Goal: Task Accomplishment & Management: Manage account settings

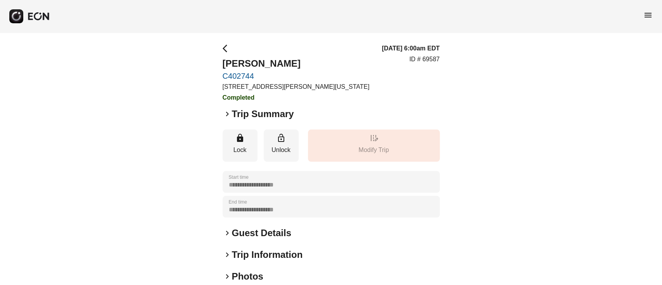
click at [648, 17] on span "menu" at bounding box center [648, 14] width 9 height 9
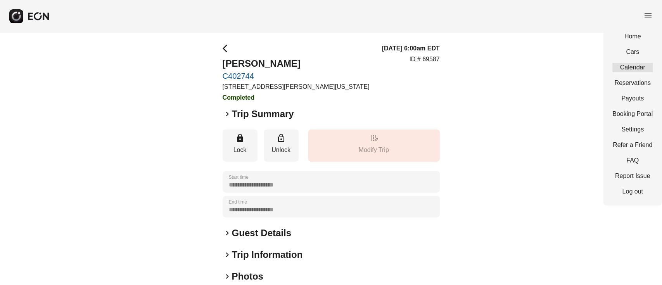
click at [630, 65] on link "Calendar" at bounding box center [633, 67] width 40 height 9
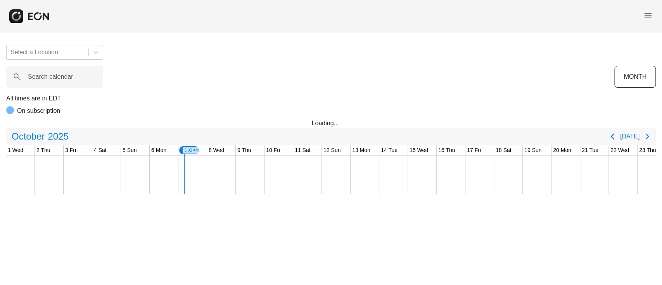
scroll to position [0, 173]
click at [50, 73] on label "Search calendar" at bounding box center [50, 76] width 45 height 9
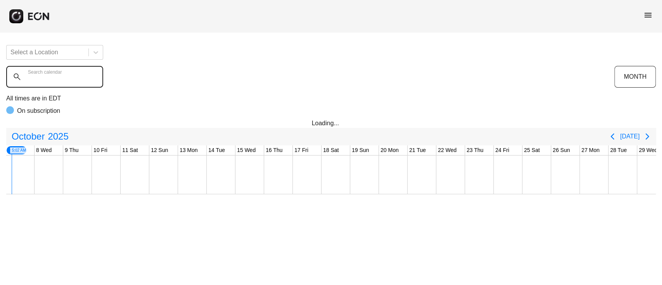
click at [50, 73] on calendar "Search calendar" at bounding box center [54, 77] width 97 height 22
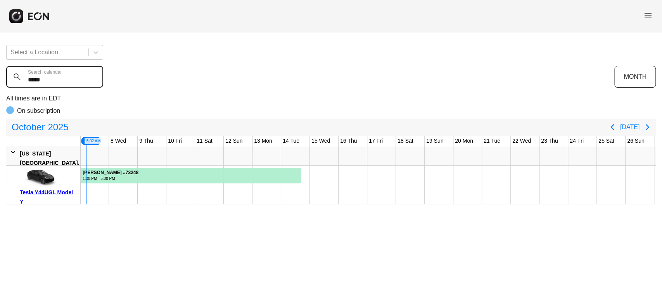
type calendar "*****"
click at [466, 191] on div at bounding box center [468, 185] width 29 height 38
click at [466, 169] on div at bounding box center [468, 185] width 29 height 38
click at [466, 170] on div at bounding box center [468, 185] width 29 height 38
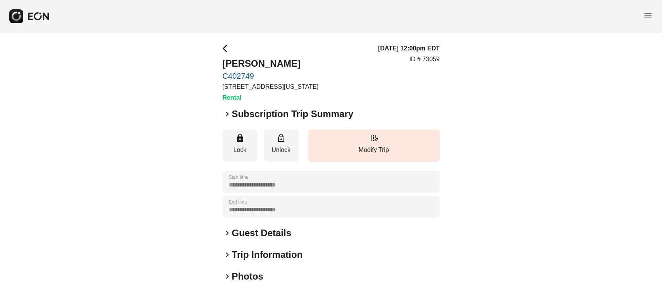
click at [224, 109] on span "keyboard_arrow_right" at bounding box center [227, 113] width 9 height 9
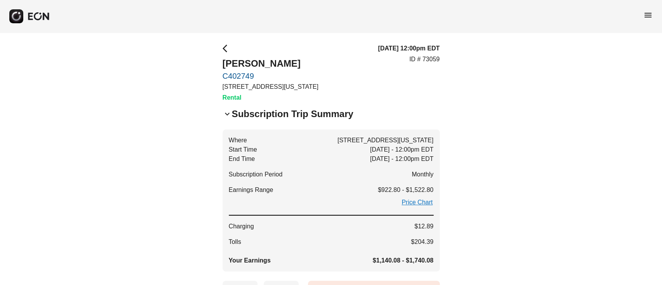
click at [403, 108] on div "keyboard_arrow_down Subscription Trip Summary" at bounding box center [331, 114] width 217 height 12
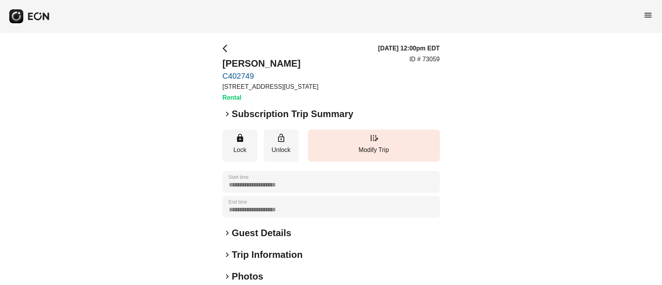
click at [269, 109] on h2 "Subscription Trip Summary" at bounding box center [292, 114] width 121 height 12
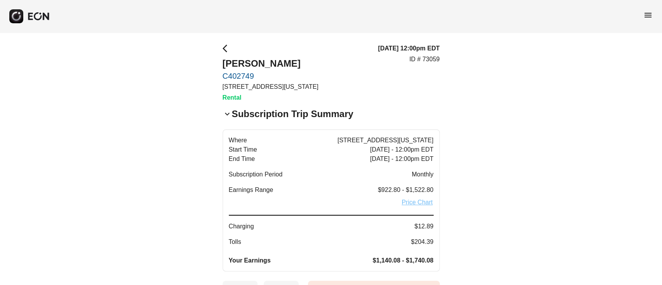
click at [423, 200] on link "Price Chart" at bounding box center [417, 202] width 33 height 9
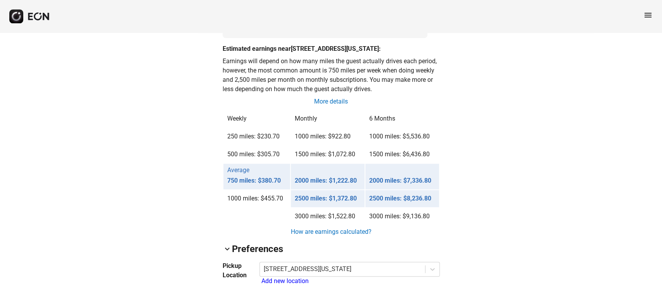
scroll to position [626, 0]
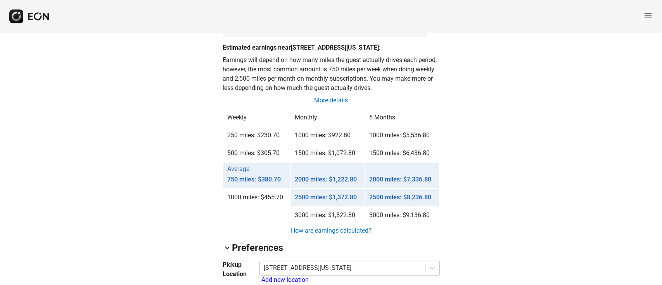
click at [422, 263] on div "[STREET_ADDRESS][US_STATE]" at bounding box center [342, 268] width 165 height 14
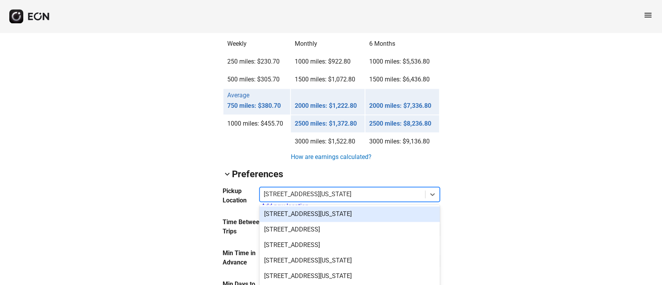
scroll to position [686, 0]
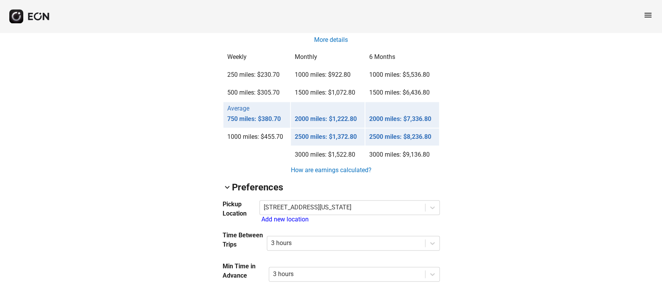
click at [459, 169] on div "arrow_back_ios C402749 [US_VEHICLE_IDENTIFICATION_NUMBER] 79% 71040 lock Lock l…" at bounding box center [331, 114] width 662 height 1535
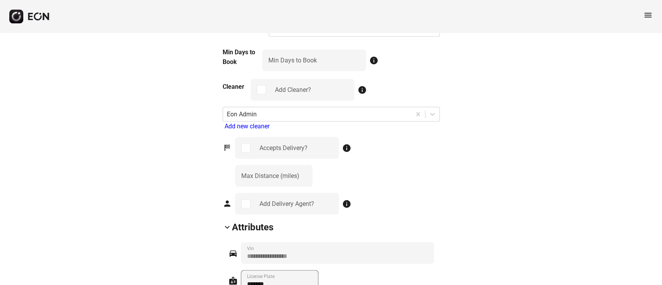
scroll to position [944, 0]
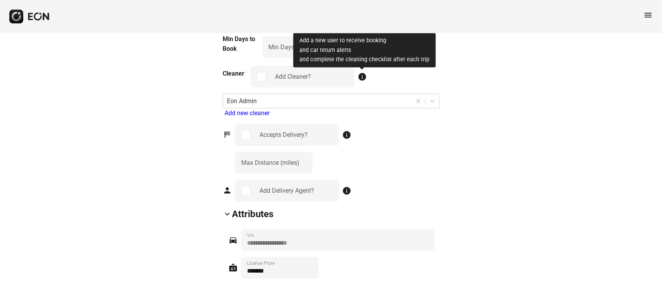
click at [361, 75] on span "info" at bounding box center [362, 76] width 9 height 9
